Goal: Download file/media

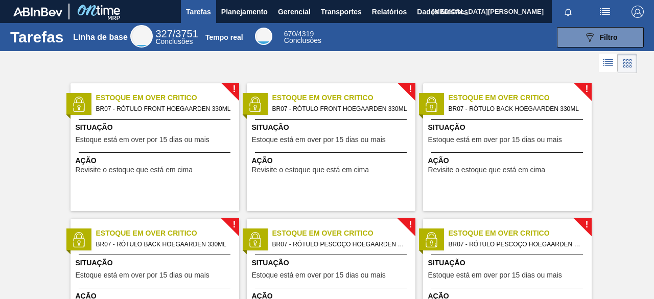
click at [344, 67] on div at bounding box center [327, 63] width 654 height 25
click at [392, 18] on button "Relatórios" at bounding box center [389, 11] width 45 height 23
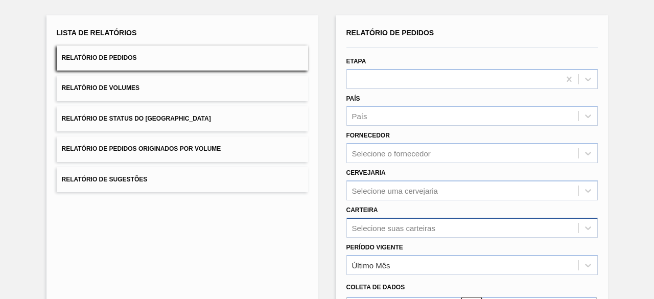
click at [385, 227] on div "Selecione suas carteiras" at bounding box center [472, 228] width 251 height 20
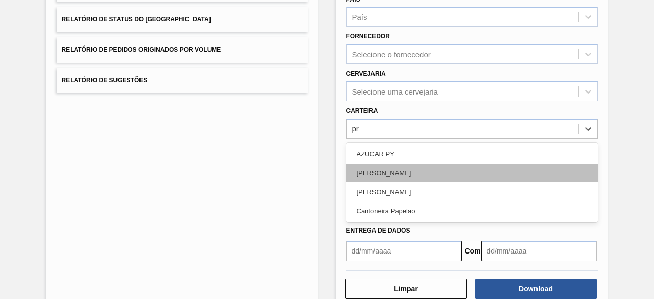
type input "pre"
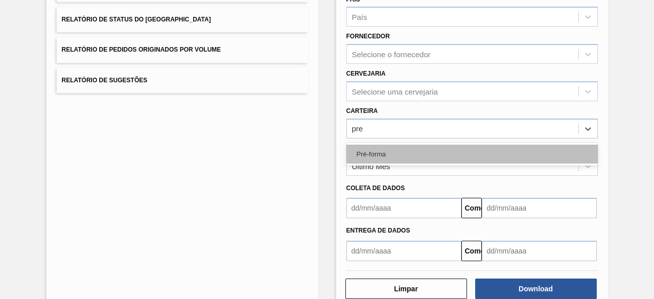
click at [384, 151] on font "Pré-forma" at bounding box center [372, 154] width 30 height 8
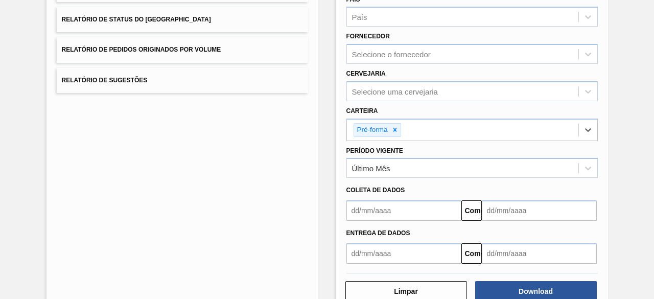
click at [380, 196] on div "Coleta de dados" at bounding box center [472, 190] width 260 height 15
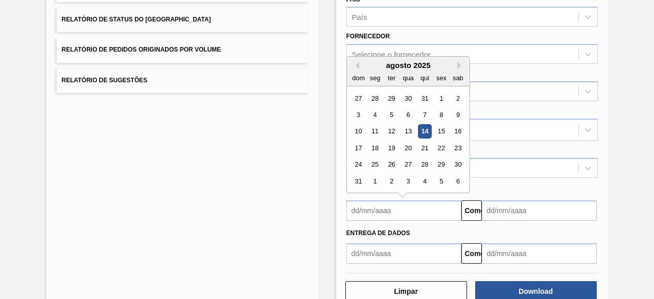
click at [378, 210] on input "text" at bounding box center [404, 210] width 115 height 20
click at [353, 66] on button "[PERSON_NAME]" at bounding box center [355, 65] width 7 height 7
click at [387, 96] on div "1" at bounding box center [391, 98] width 14 height 14
type input "[DATE]"
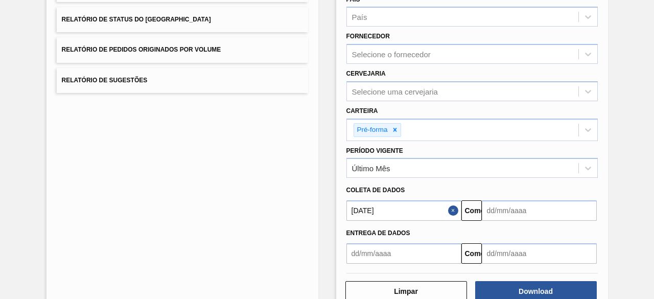
click at [505, 202] on input "text" at bounding box center [539, 210] width 115 height 20
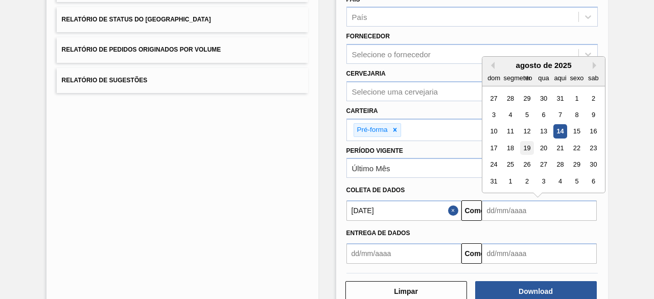
click at [530, 146] on font "19" at bounding box center [526, 148] width 7 height 8
type input "[DATE]"
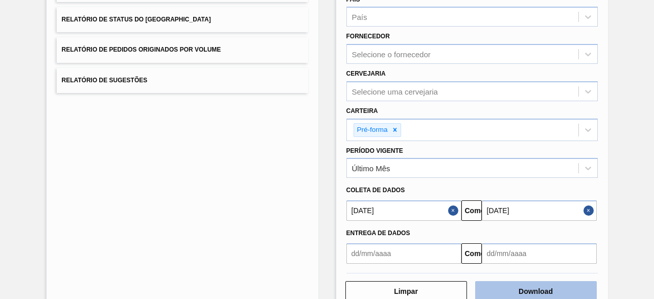
click at [548, 291] on font "Download" at bounding box center [536, 291] width 34 height 8
